Goal: Transaction & Acquisition: Purchase product/service

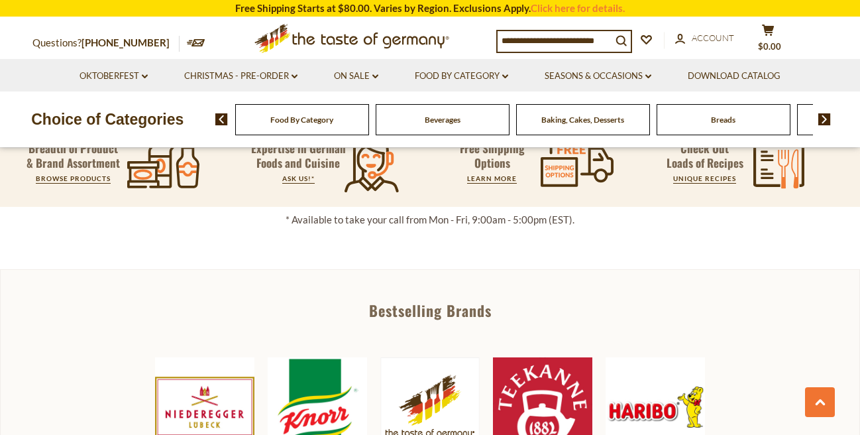
scroll to position [461, 0]
click at [369, 130] on div "Baking, Cakes, Desserts" at bounding box center [302, 119] width 134 height 31
click at [573, 116] on span "Baking, Cakes, Desserts" at bounding box center [582, 120] width 83 height 10
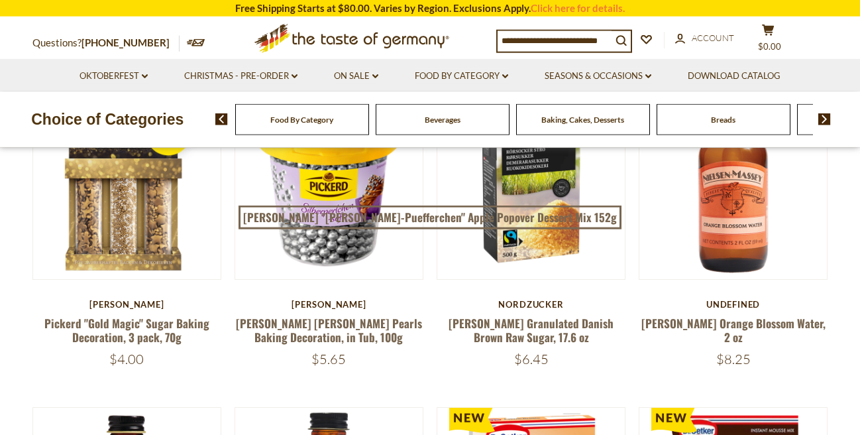
scroll to position [453, 0]
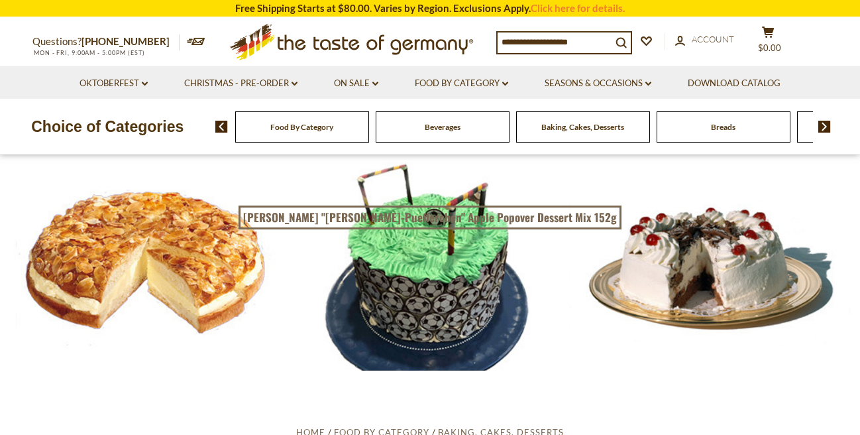
scroll to position [453, 0]
click at [58, 245] on div at bounding box center [430, 262] width 860 height 215
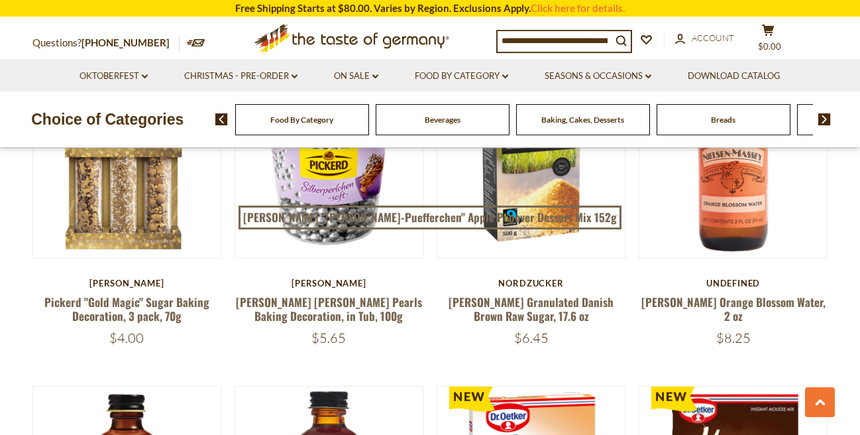
scroll to position [529, 0]
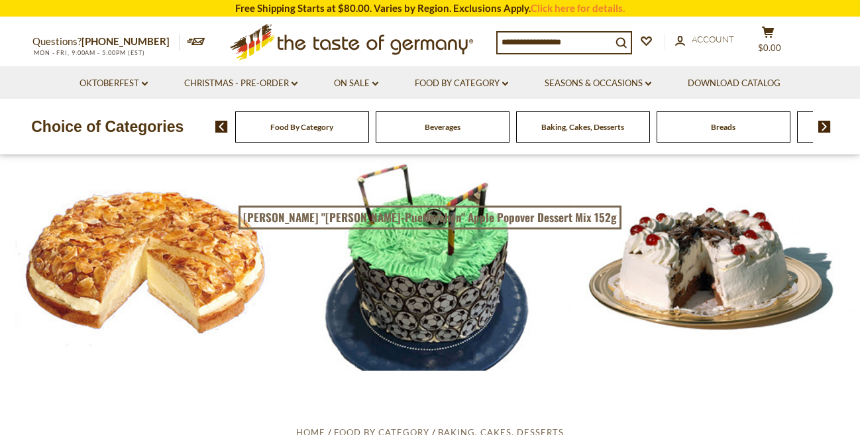
scroll to position [529, 0]
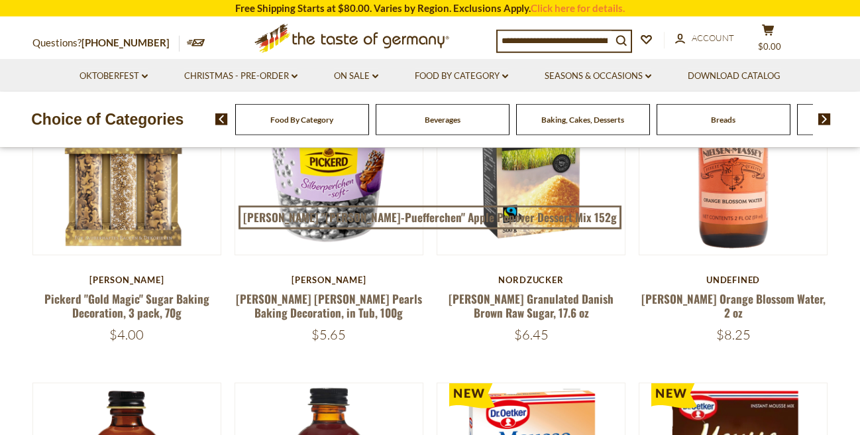
scroll to position [529, 0]
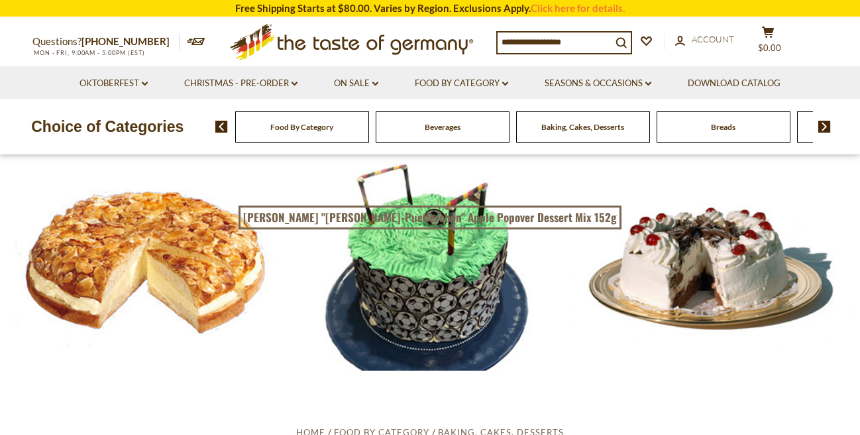
scroll to position [529, 0]
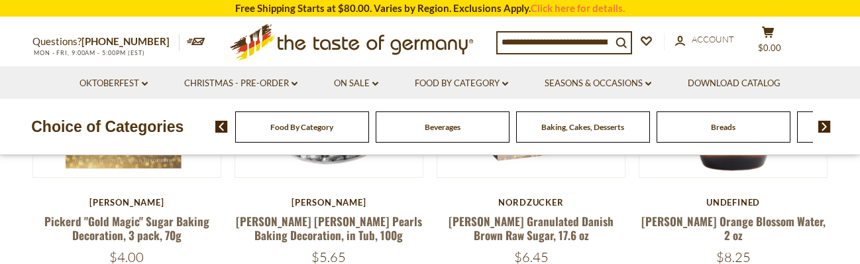
drag, startPoint x: 133, startPoint y: 208, endPoint x: 19, endPoint y: 199, distance: 115.0
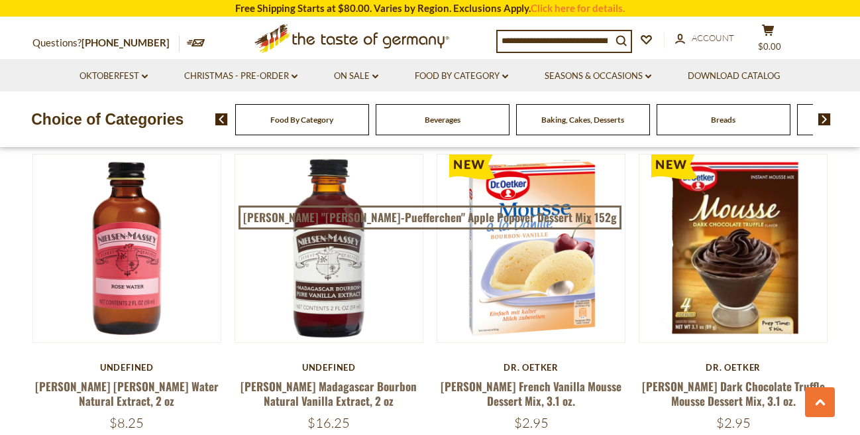
scroll to position [0, 0]
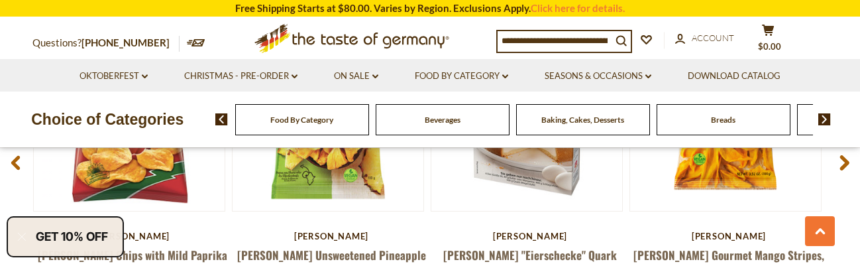
scroll to position [1141, 0]
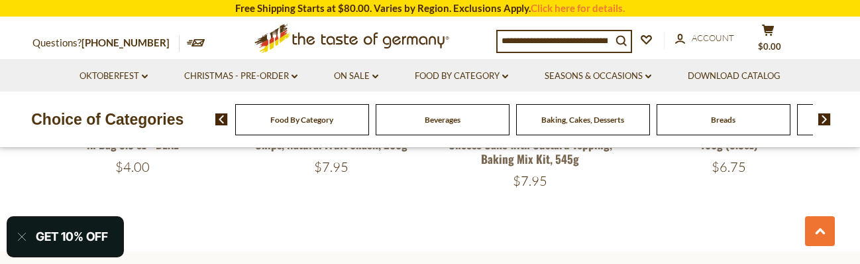
scroll to position [1278, 0]
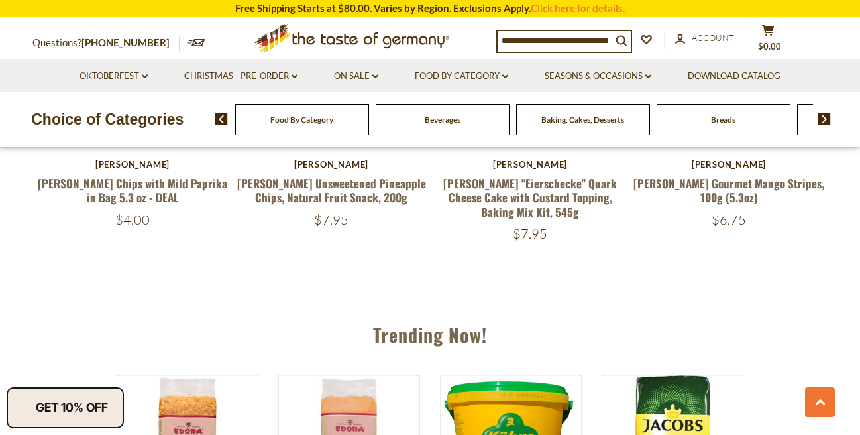
scroll to position [1207, 0]
